Goal: Find specific page/section: Find specific page/section

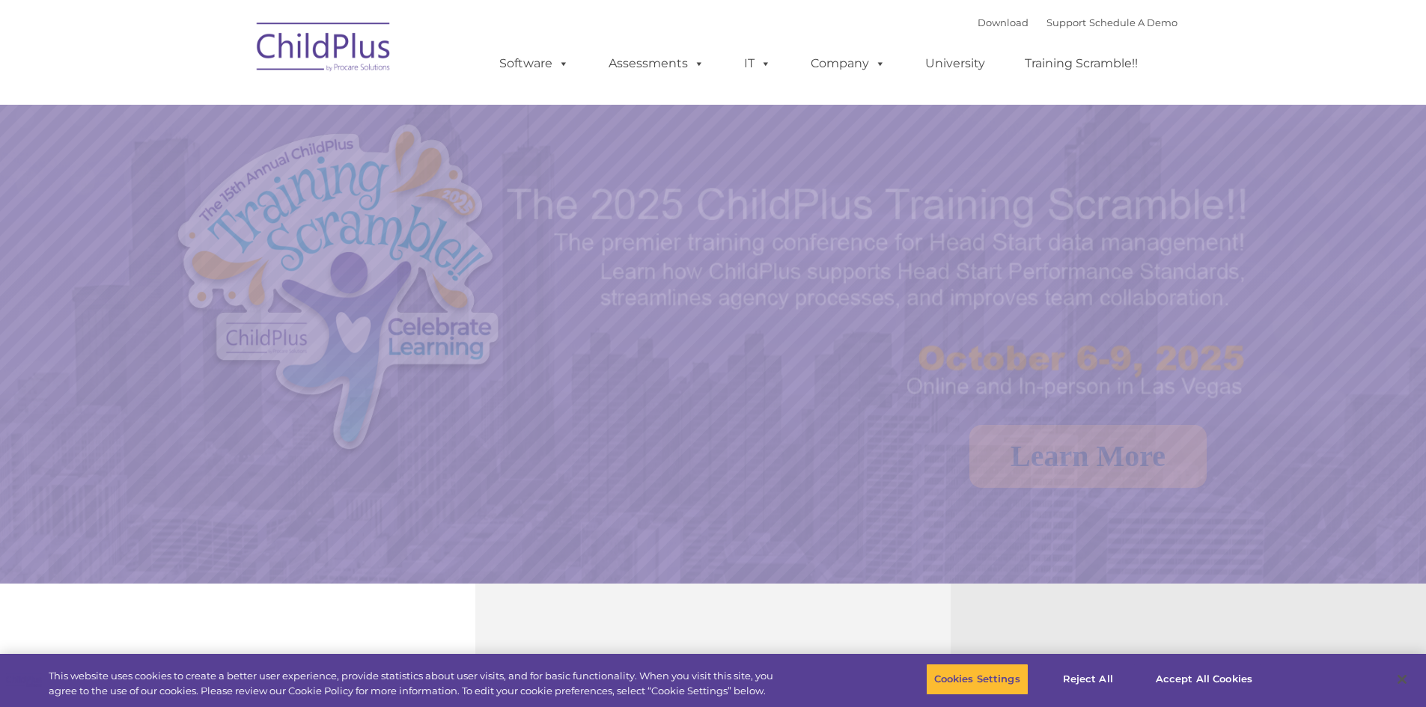
select select "MEDIUM"
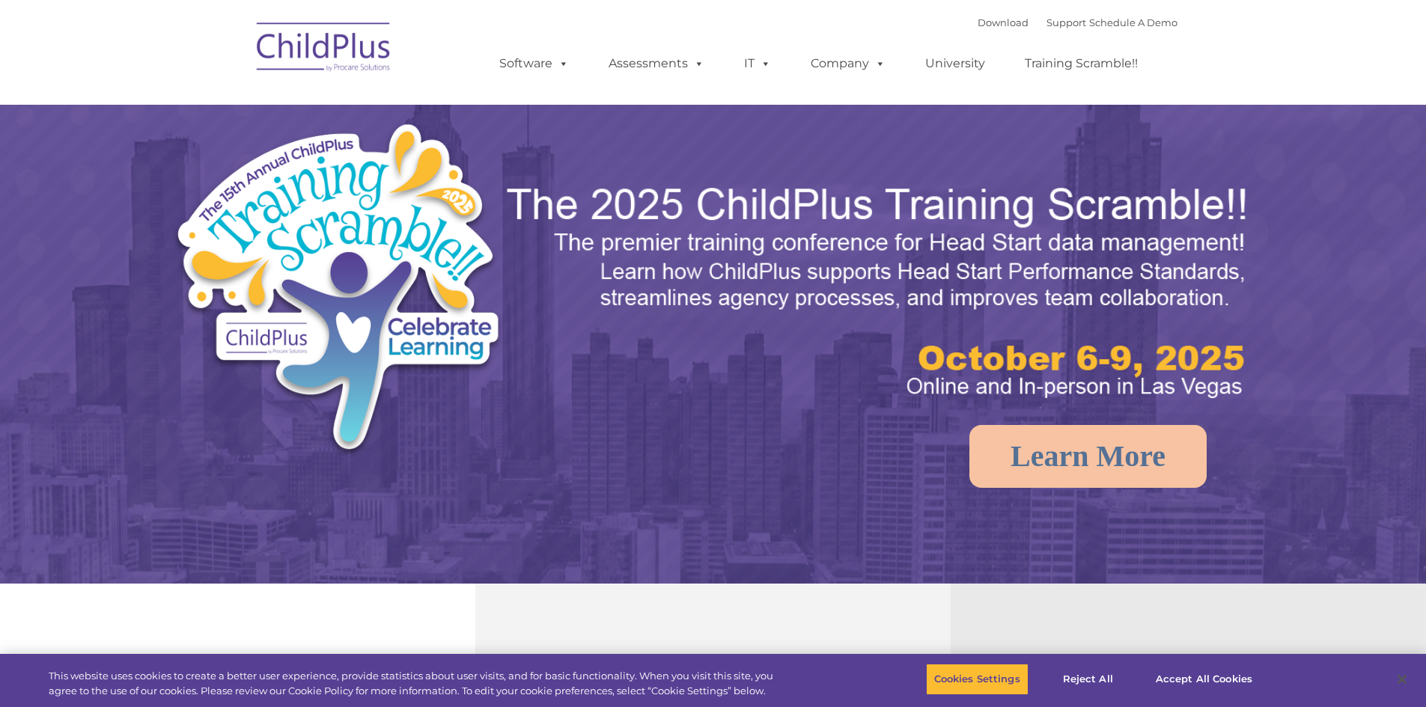
select select "MEDIUM"
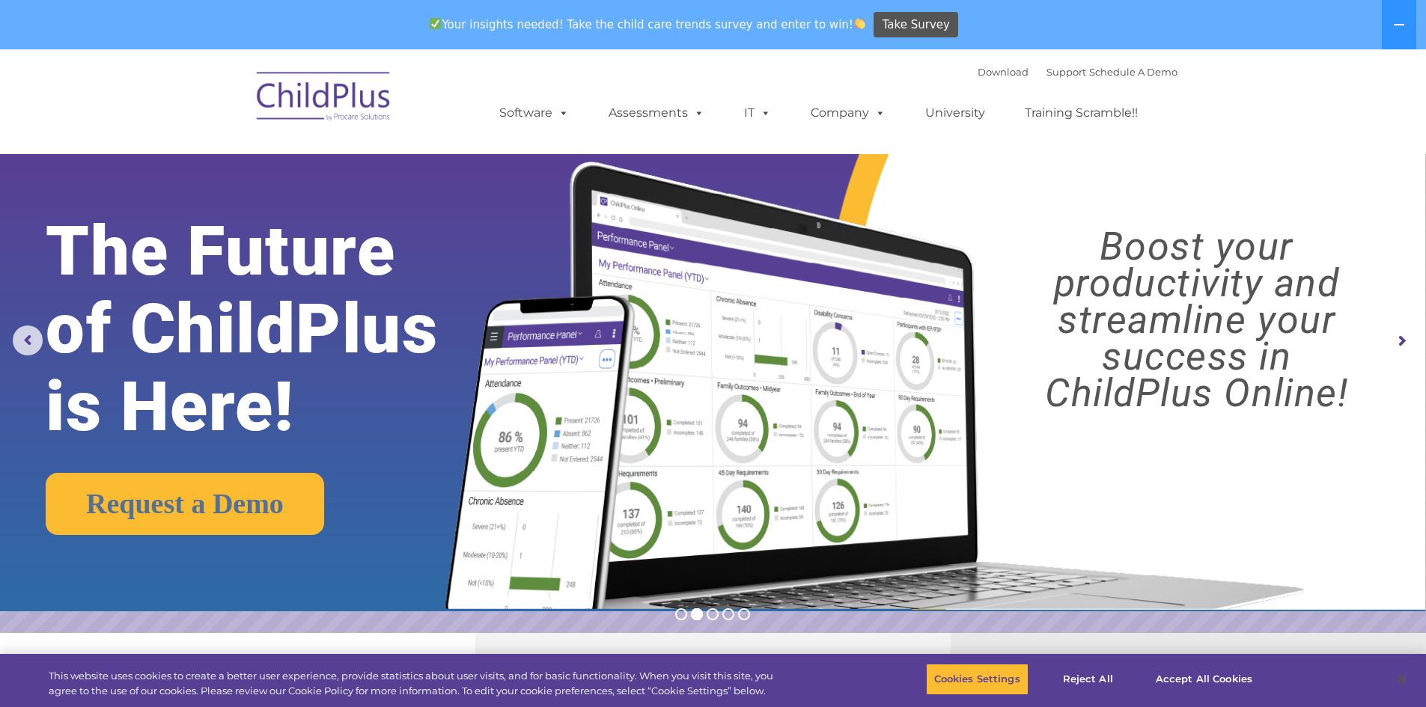
click at [1403, 341] on rs-arrow at bounding box center [1401, 341] width 30 height 30
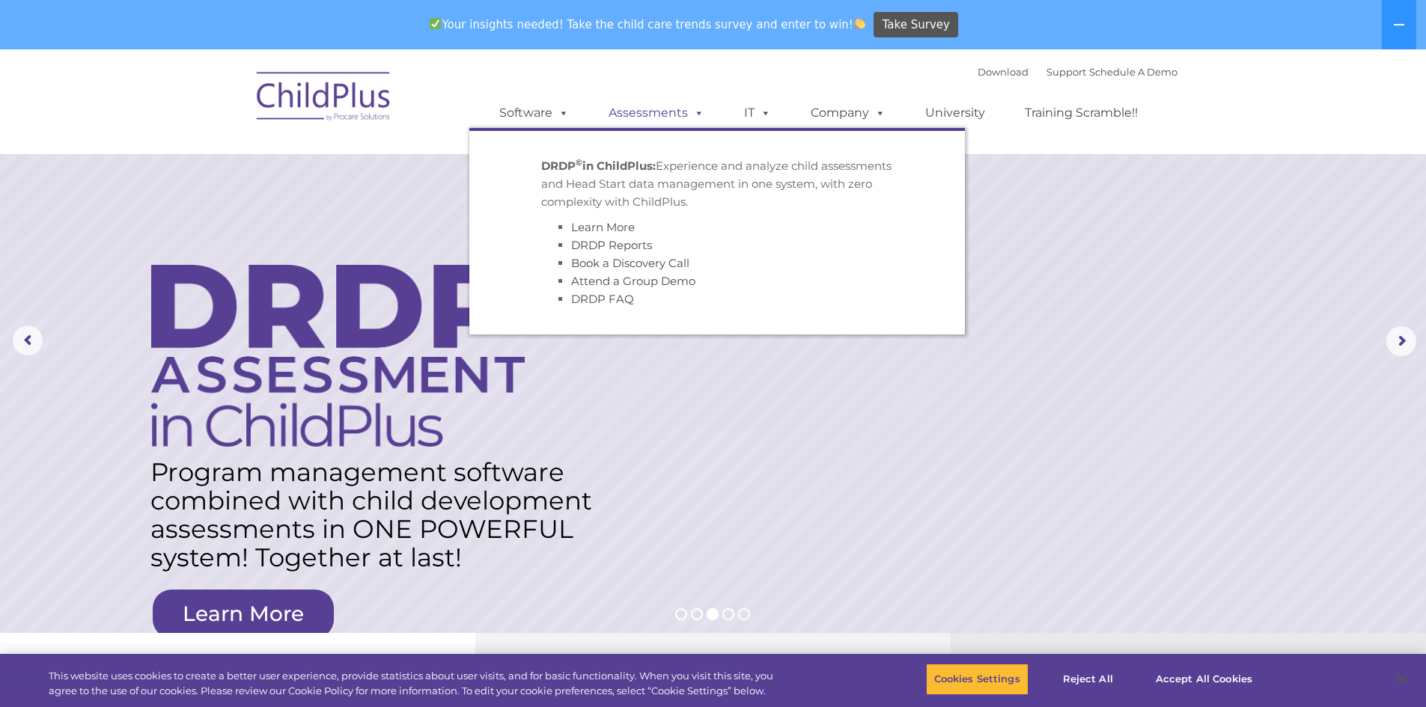
click at [653, 115] on link "Assessments" at bounding box center [657, 113] width 126 height 30
